Goal: Transaction & Acquisition: Subscribe to service/newsletter

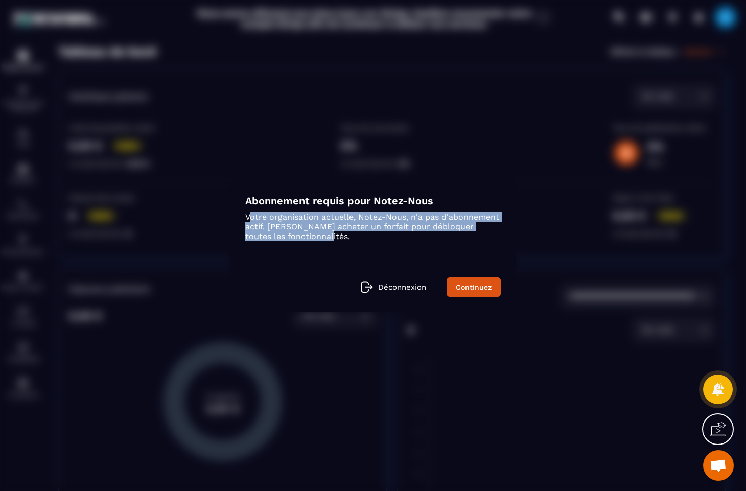
drag, startPoint x: 252, startPoint y: 215, endPoint x: 352, endPoint y: 231, distance: 101.5
click at [352, 231] on p "Votre organisation actuelle, Notez-Nous, n'a pas d'abonnement actif. Veuillez a…" at bounding box center [372, 226] width 255 height 29
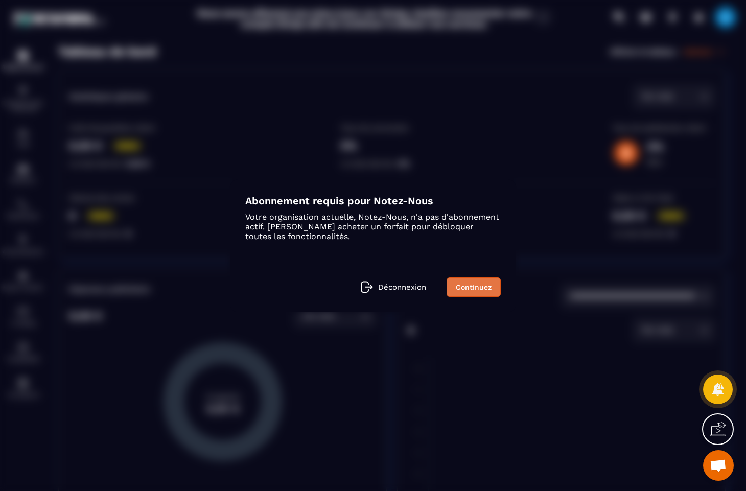
click at [484, 284] on link "Continuez" at bounding box center [474, 286] width 54 height 19
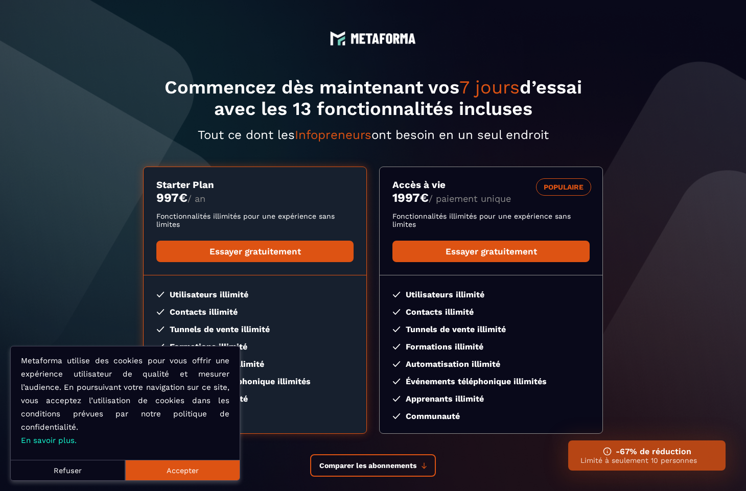
scroll to position [68, 0]
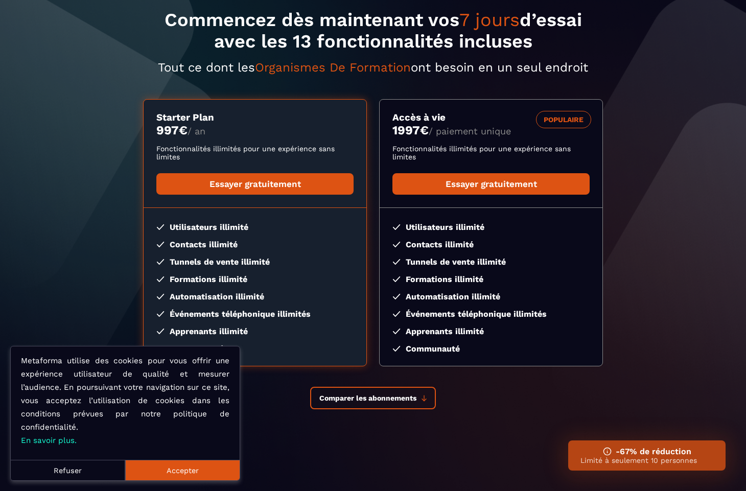
click at [212, 480] on button "Accepter" at bounding box center [182, 470] width 114 height 20
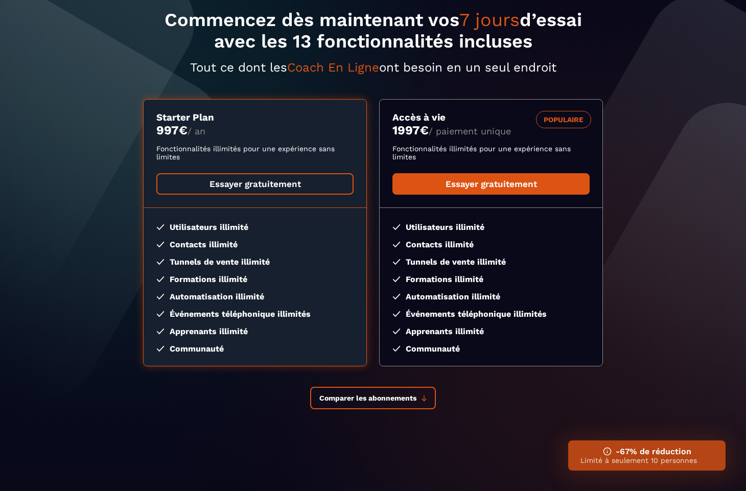
click at [283, 191] on link "Essayer gratuitement" at bounding box center [254, 183] width 197 height 21
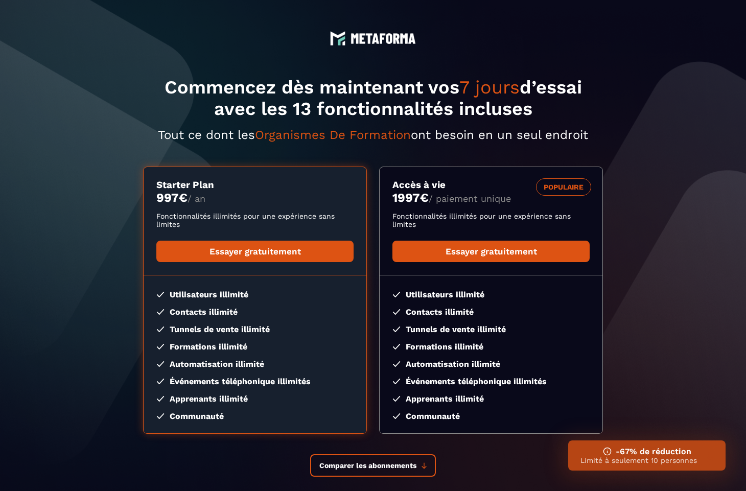
scroll to position [68, 0]
